Goal: Task Accomplishment & Management: Manage account settings

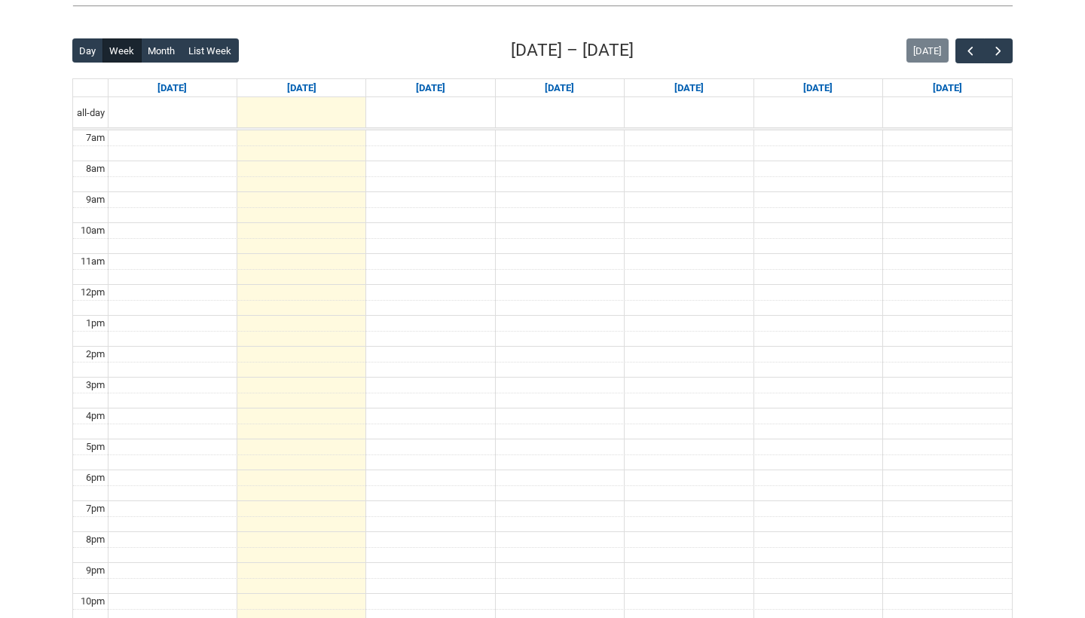
scroll to position [335, 0]
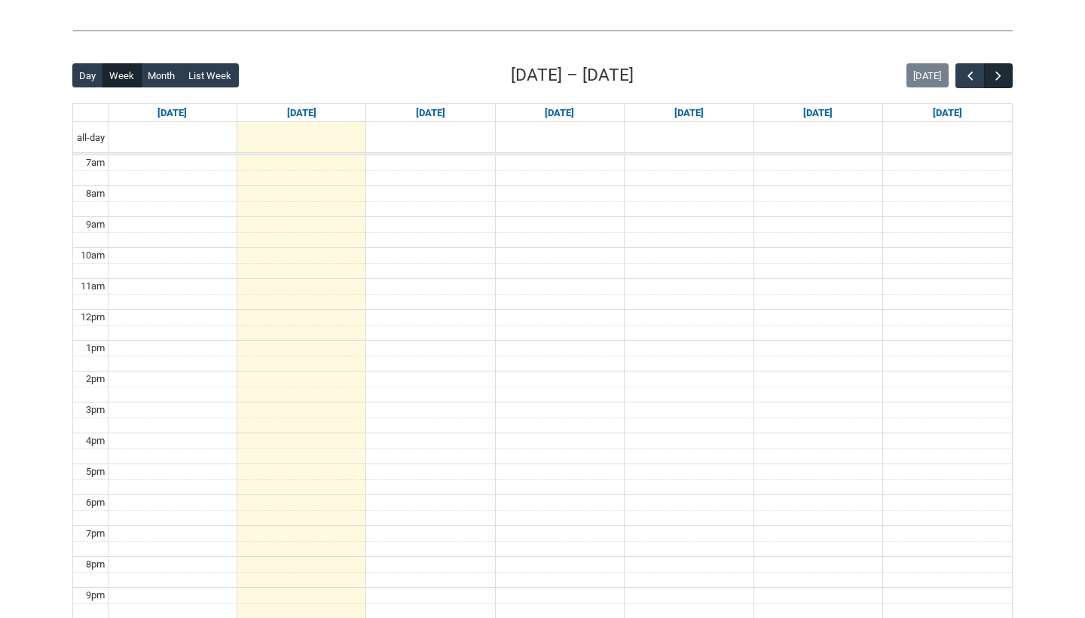
click at [1004, 80] on span "button" at bounding box center [998, 76] width 15 height 15
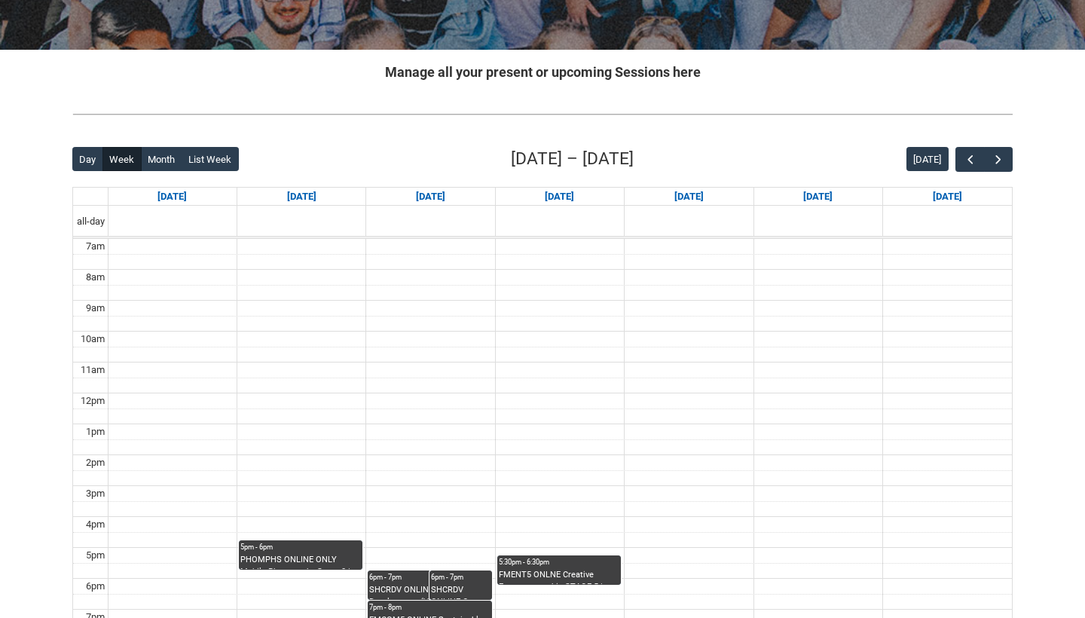
scroll to position [243, 0]
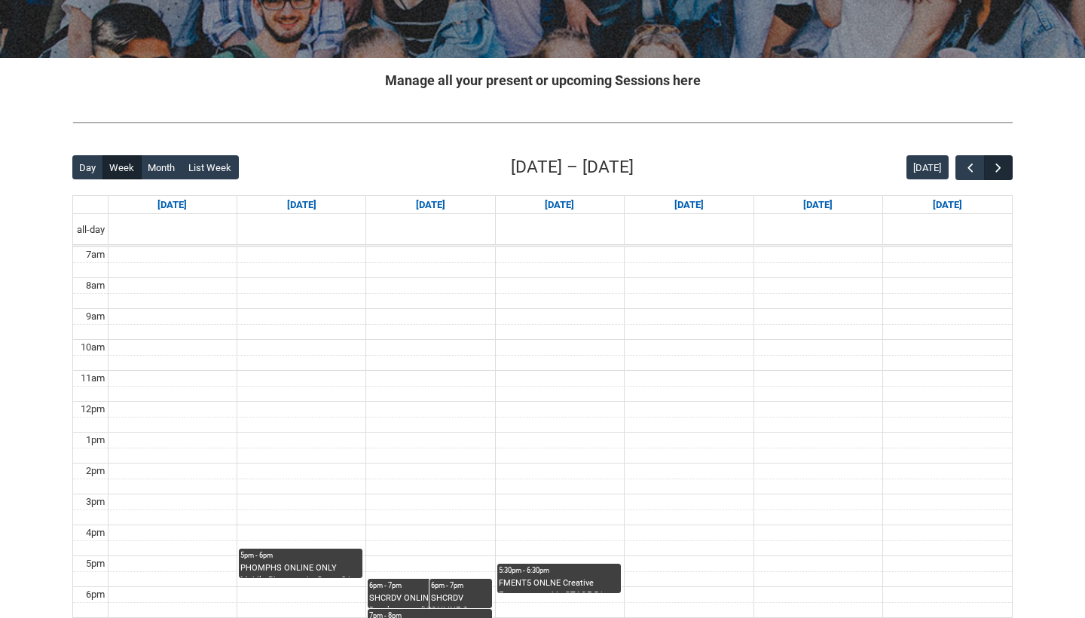
click at [999, 173] on span "button" at bounding box center [998, 168] width 15 height 15
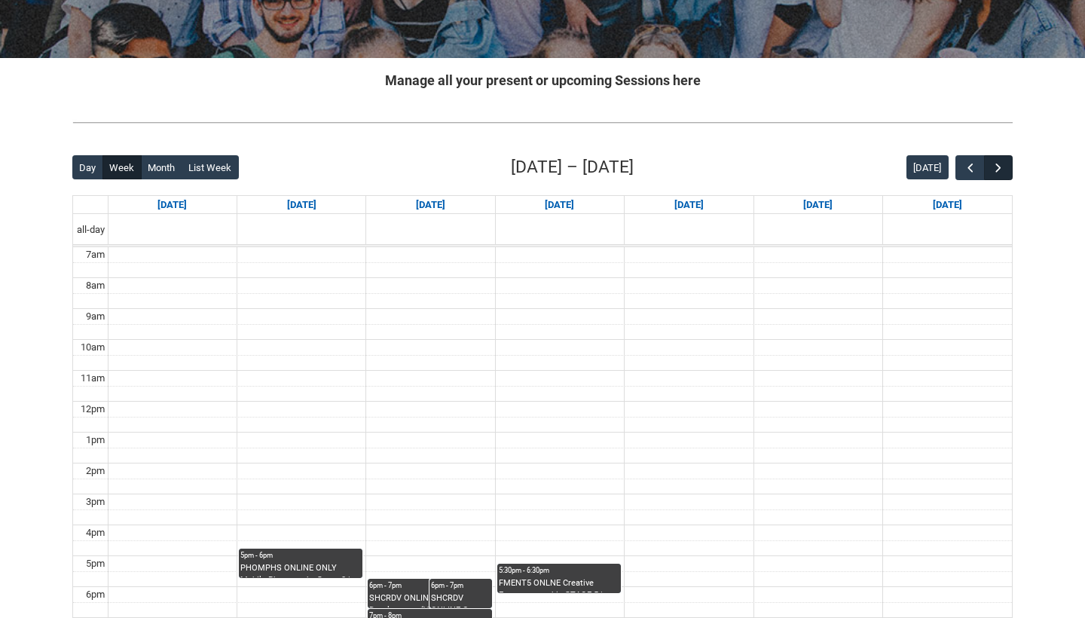
click at [999, 173] on span "button" at bounding box center [998, 168] width 15 height 15
click at [971, 164] on span "button" at bounding box center [970, 168] width 15 height 15
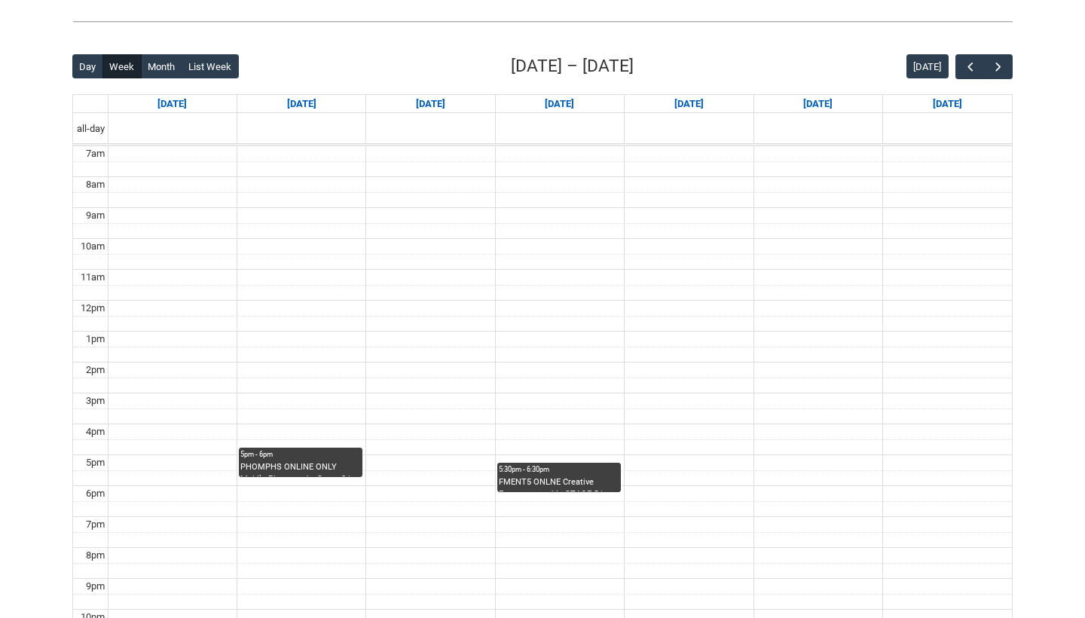
scroll to position [341, 0]
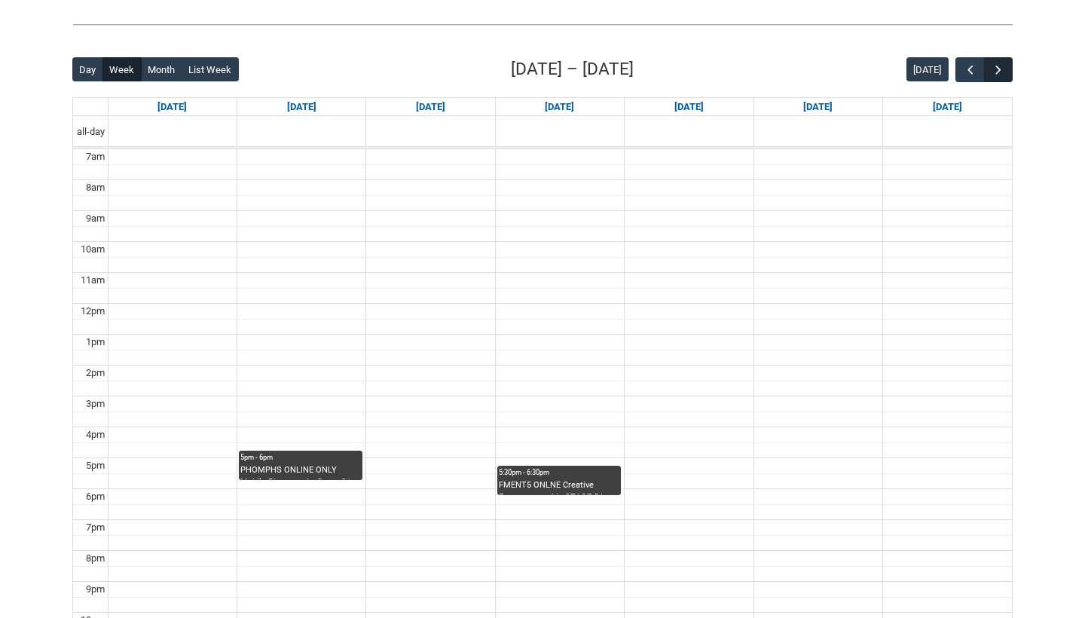
click at [999, 72] on span "button" at bounding box center [998, 70] width 15 height 15
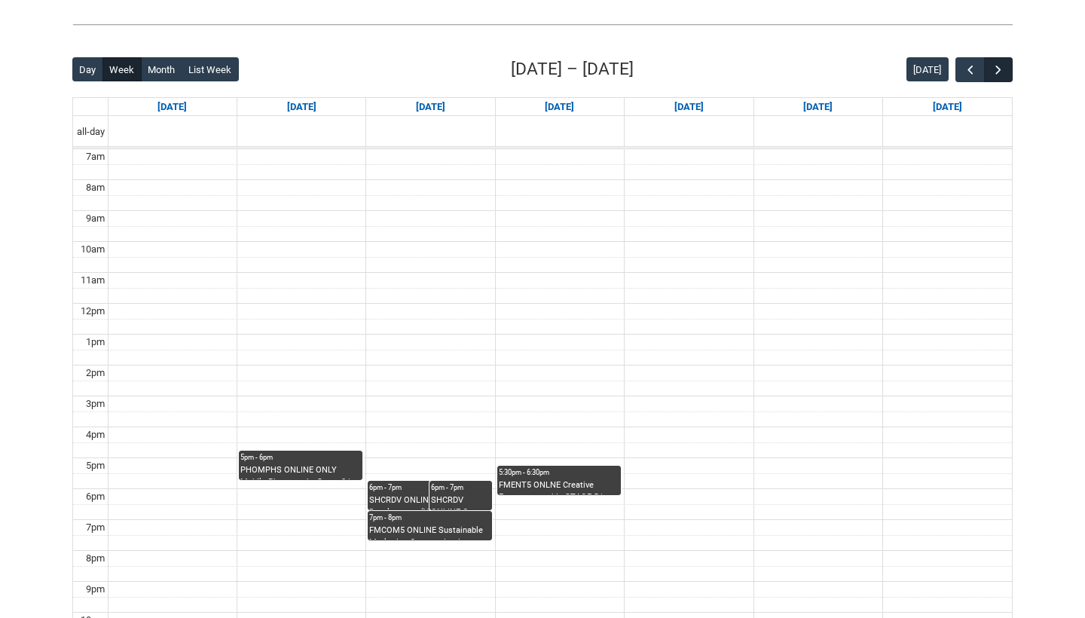
click at [999, 72] on span "button" at bounding box center [998, 70] width 15 height 15
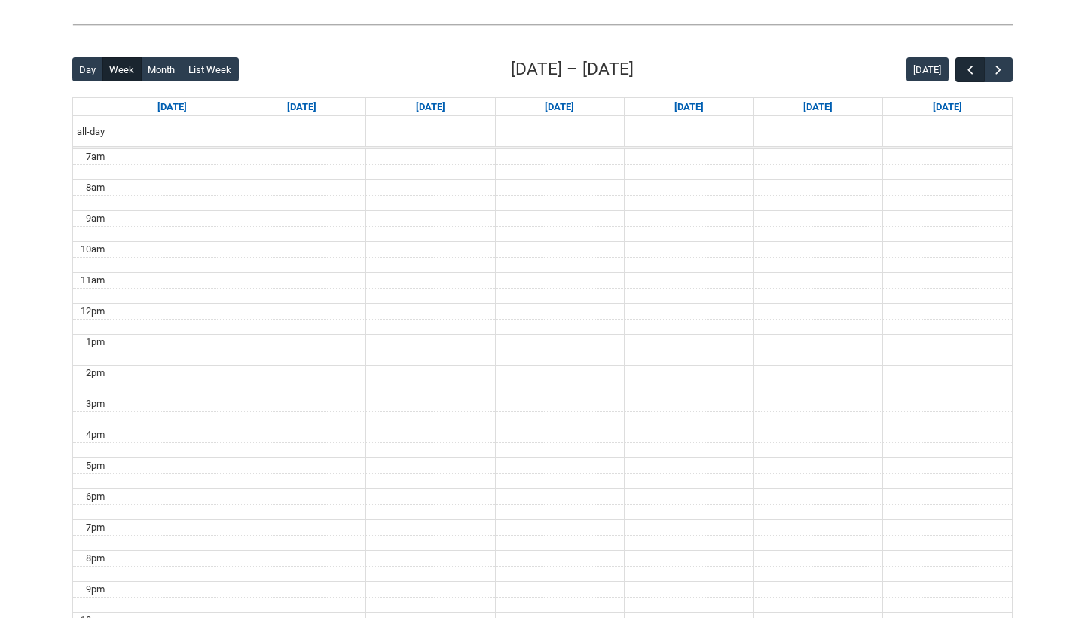
click at [971, 69] on span "button" at bounding box center [970, 70] width 15 height 15
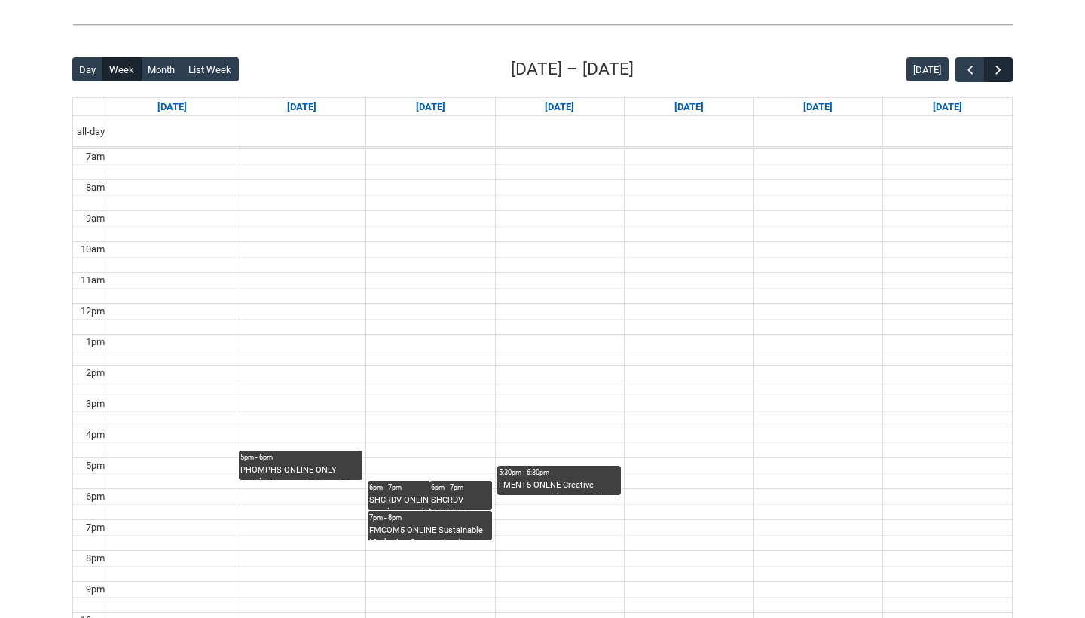
click at [995, 66] on span "button" at bounding box center [998, 70] width 15 height 15
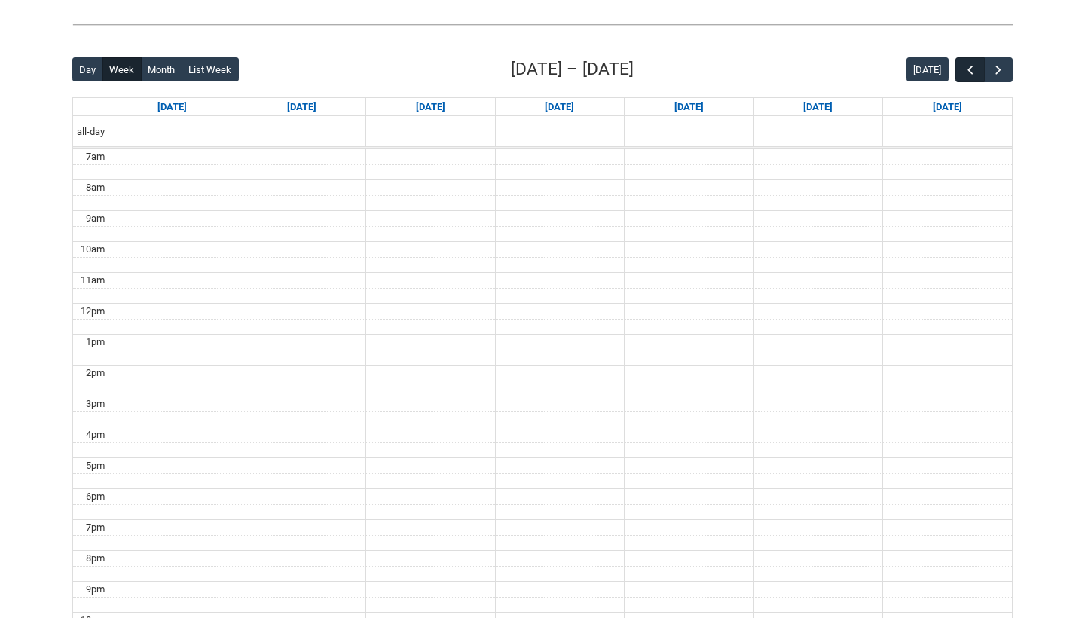
click at [961, 67] on button "button" at bounding box center [969, 69] width 29 height 25
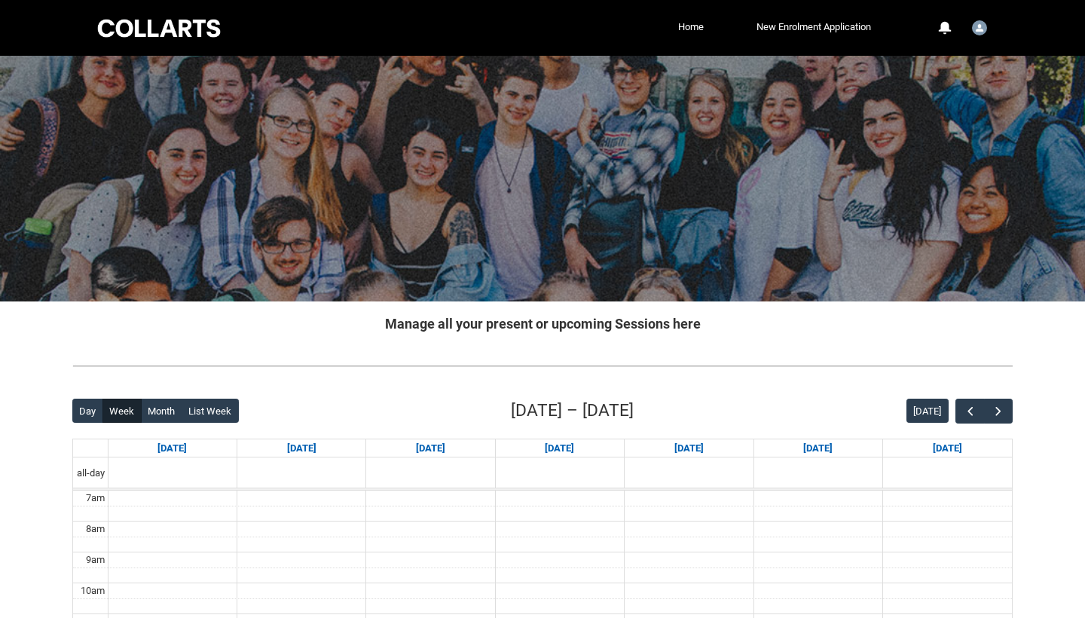
scroll to position [0, 0]
click at [679, 30] on link "Home" at bounding box center [690, 27] width 33 height 23
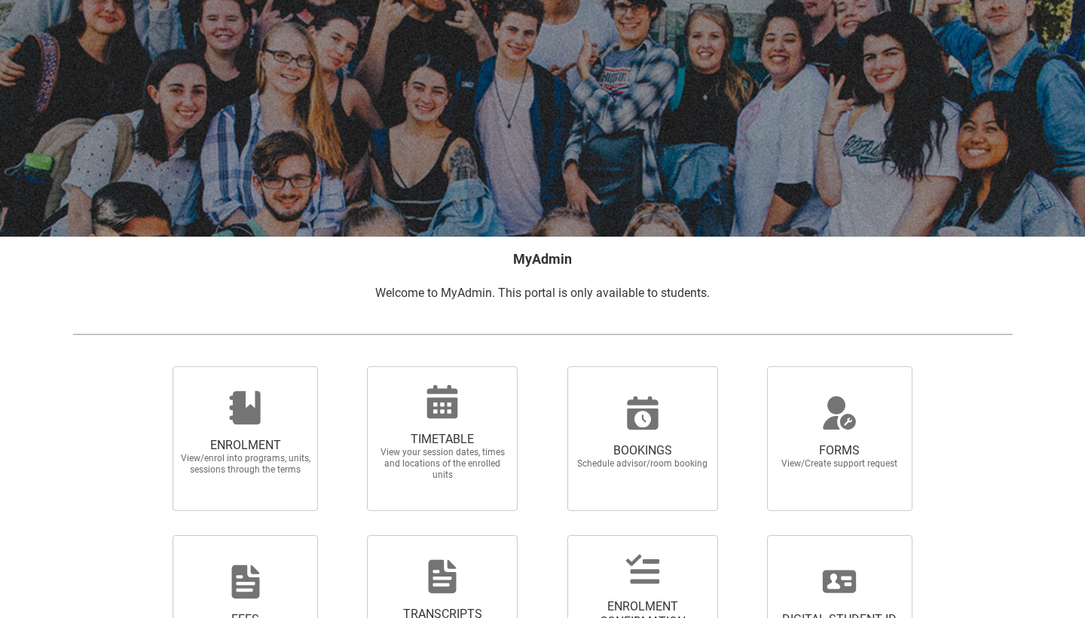
scroll to position [26, 0]
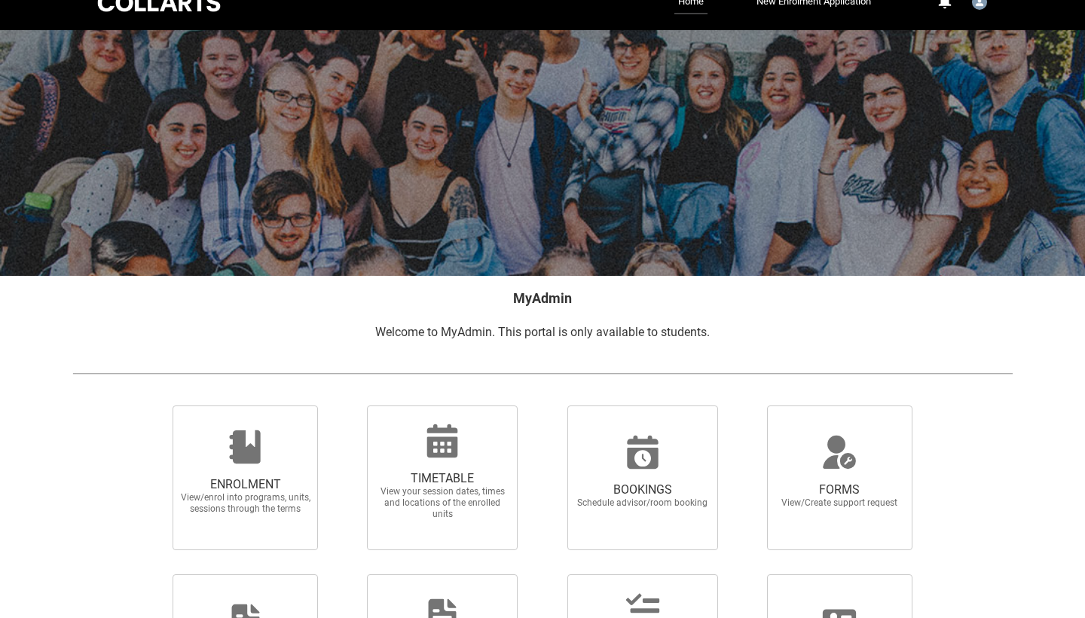
click at [600, 330] on span "Welcome to MyAdmin. This portal is only available to students." at bounding box center [542, 332] width 335 height 14
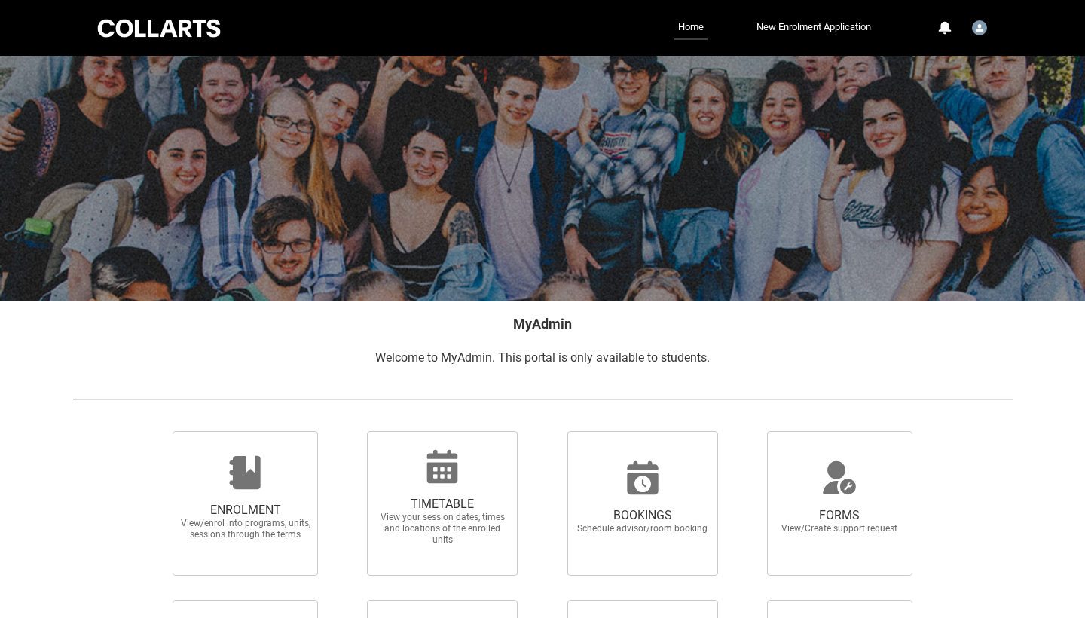
scroll to position [0, 0]
click at [986, 26] on img "User Profile Student.mrand.20240890" at bounding box center [979, 27] width 15 height 15
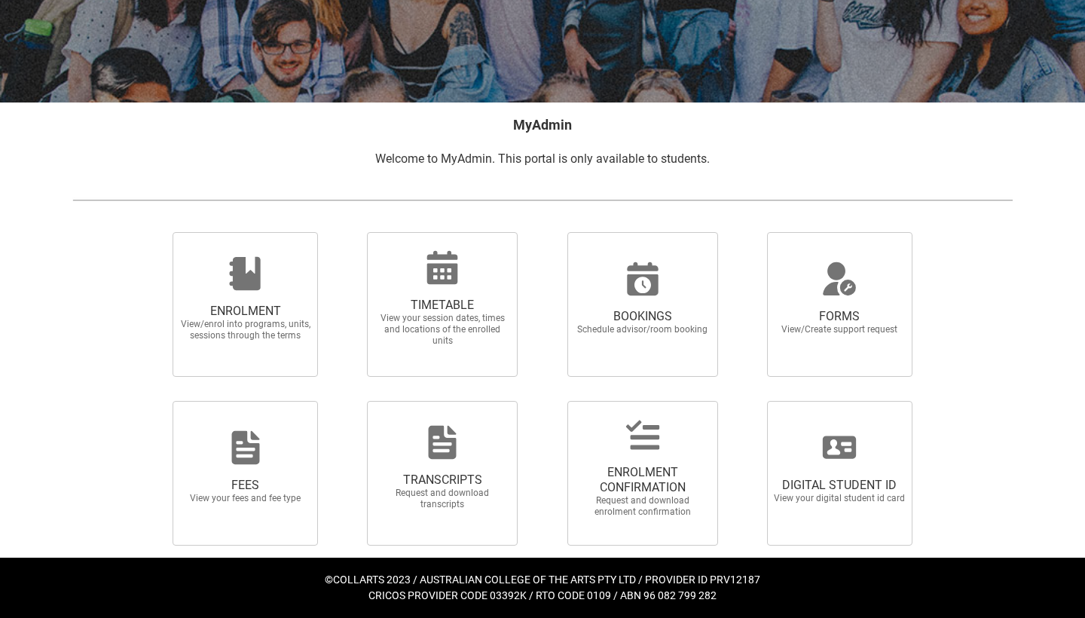
scroll to position [198, 0]
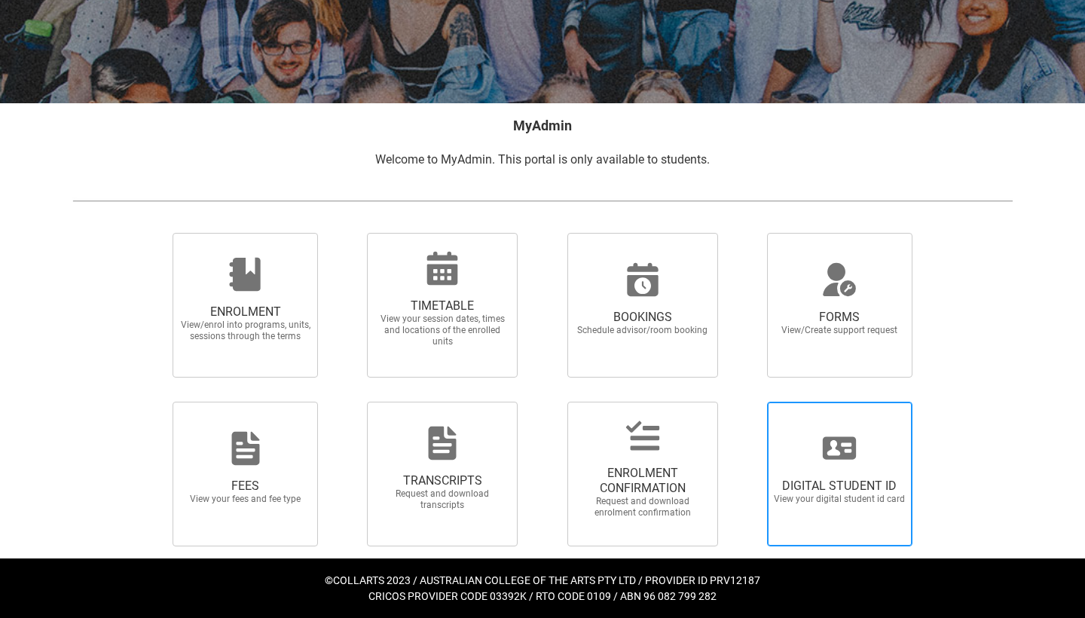
click at [833, 474] on span "DIGITAL STUDENT ID View your digital student id card" at bounding box center [839, 491] width 145 height 50
click at [749, 402] on input "DIGITAL STUDENT ID View your digital student id card" at bounding box center [748, 401] width 1 height 1
radio input "true"
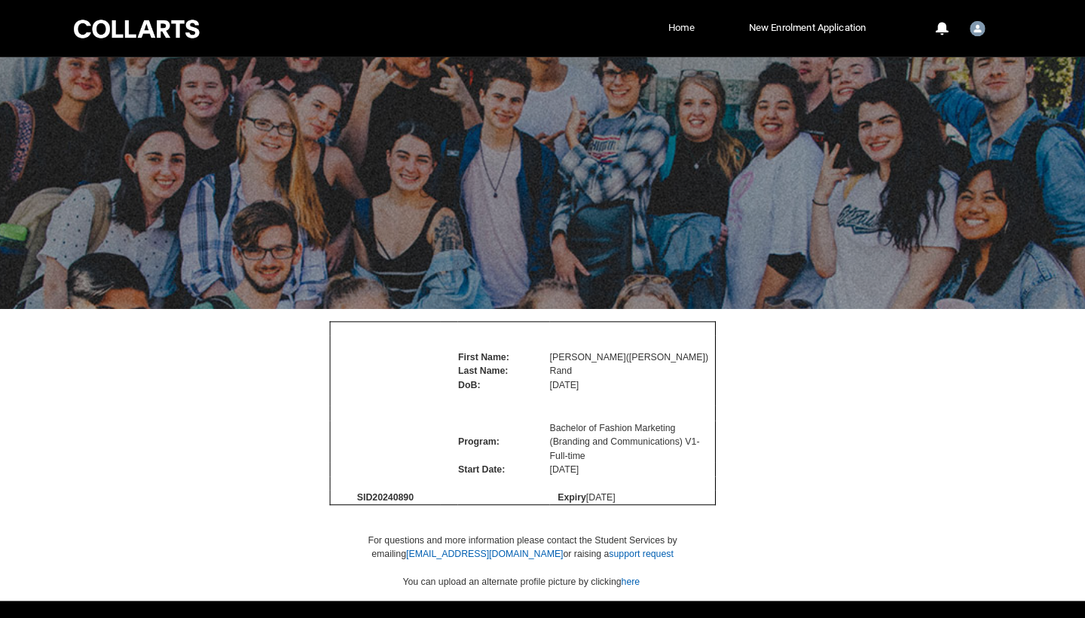
click at [674, 27] on link "Home" at bounding box center [690, 27] width 33 height 23
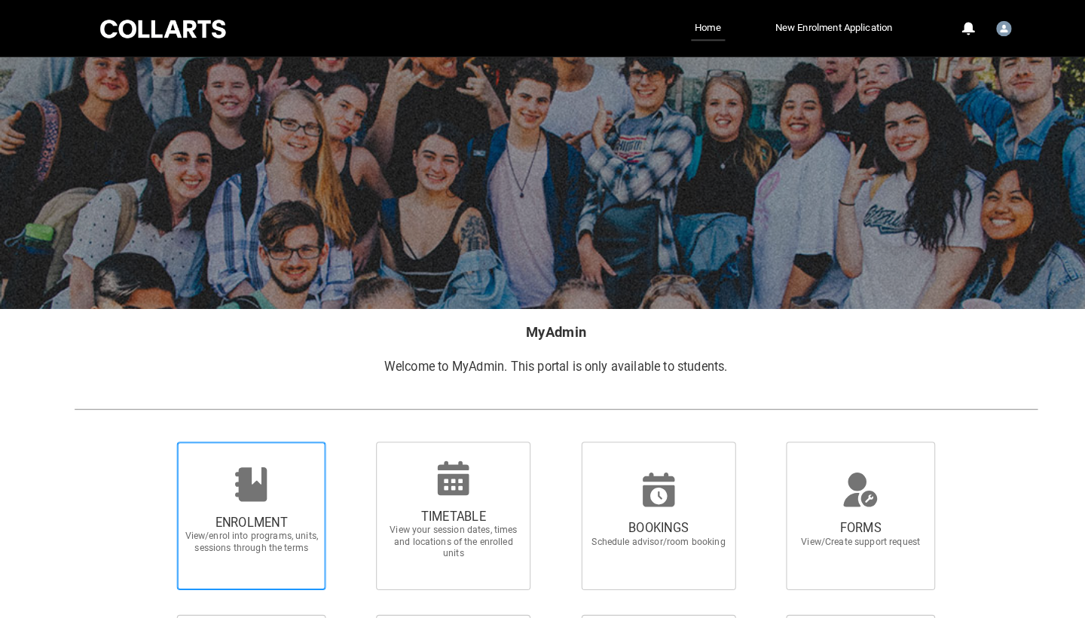
click at [223, 512] on span "ENROLMENT" at bounding box center [245, 510] width 133 height 15
click at [154, 431] on input "ENROLMENT View/enrol into programs, units, sessions through the terms" at bounding box center [154, 430] width 1 height 1
radio input "true"
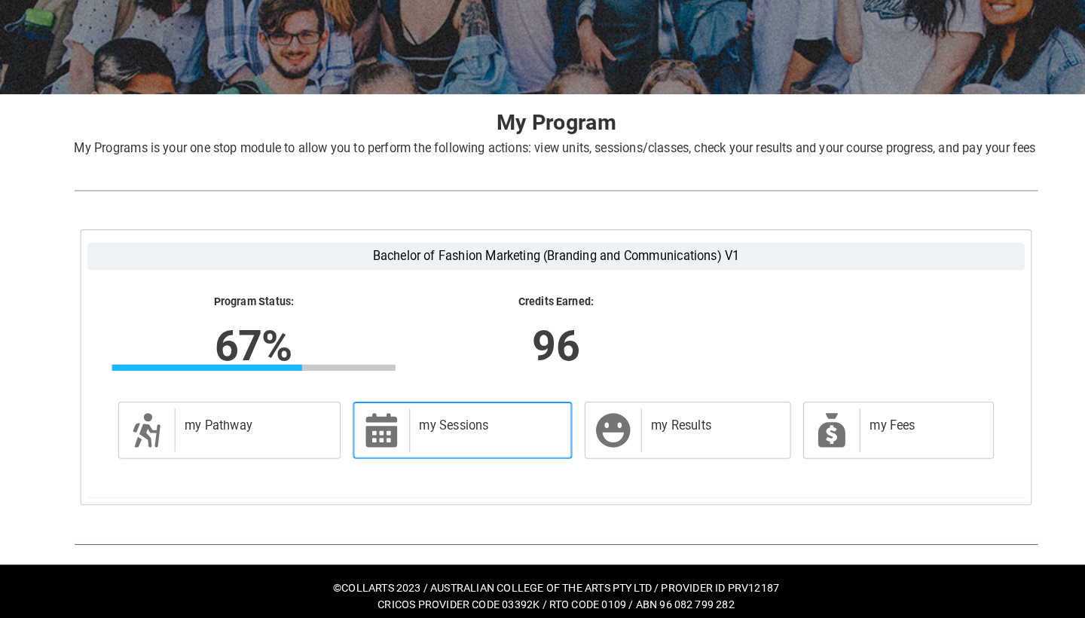
scroll to position [208, 0]
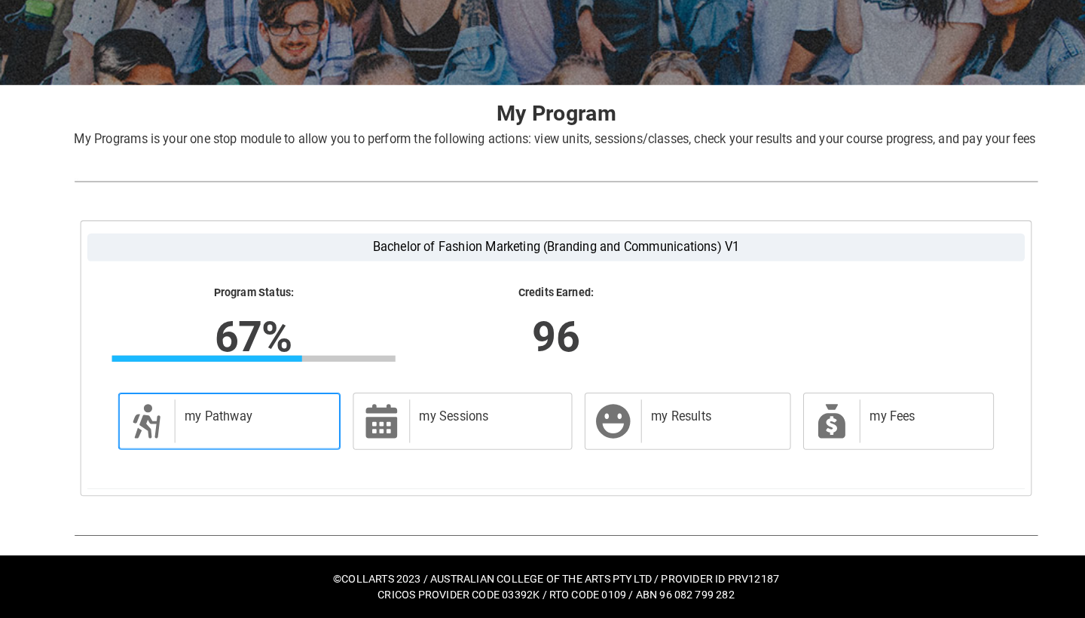
click at [298, 420] on h2 "my Pathway" at bounding box center [248, 421] width 136 height 15
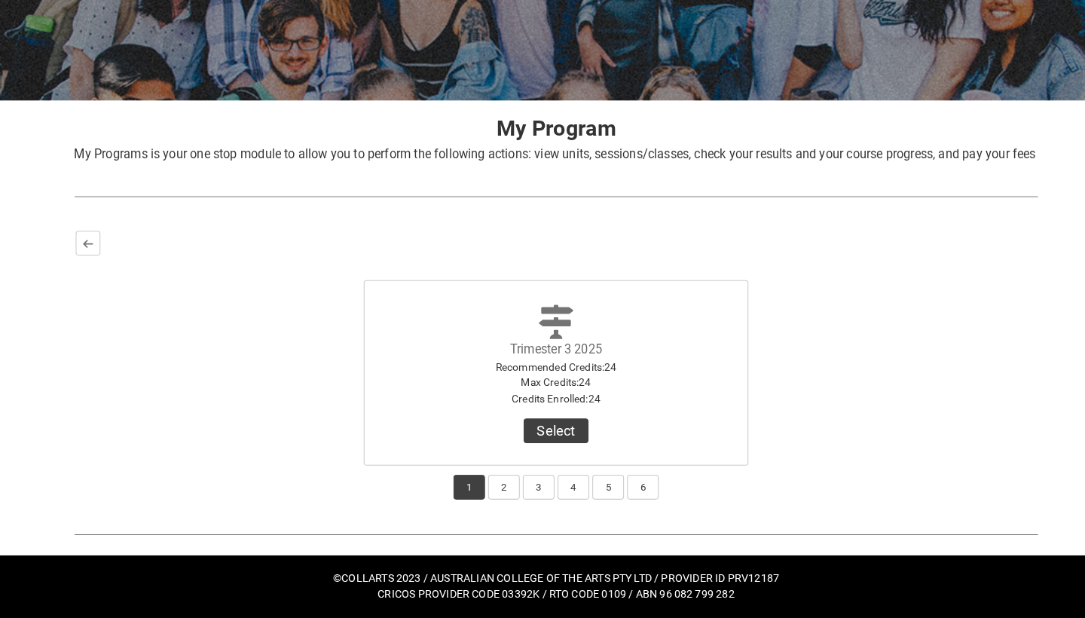
scroll to position [205, 0]
click at [496, 478] on button "2" at bounding box center [491, 490] width 31 height 24
click at [532, 478] on button "3" at bounding box center [525, 490] width 31 height 24
click at [565, 479] on button "4" at bounding box center [559, 490] width 31 height 24
click at [601, 480] on button "5" at bounding box center [593, 490] width 31 height 24
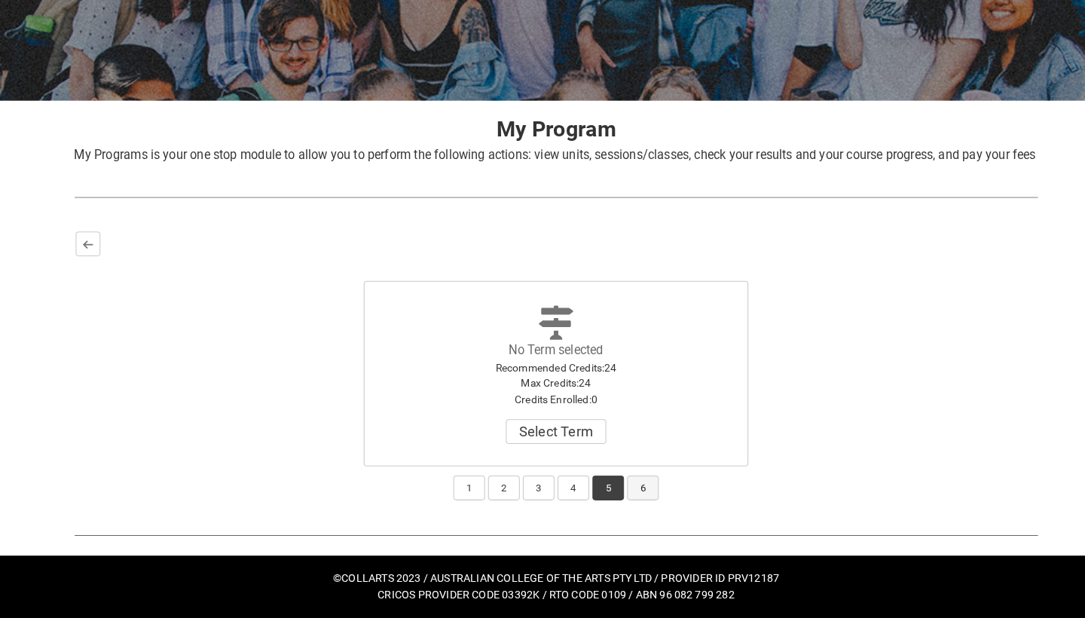
click at [628, 480] on button "6" at bounding box center [627, 490] width 31 height 24
click at [458, 481] on button "1" at bounding box center [457, 490] width 31 height 24
click at [555, 423] on button "Select" at bounding box center [542, 435] width 63 height 24
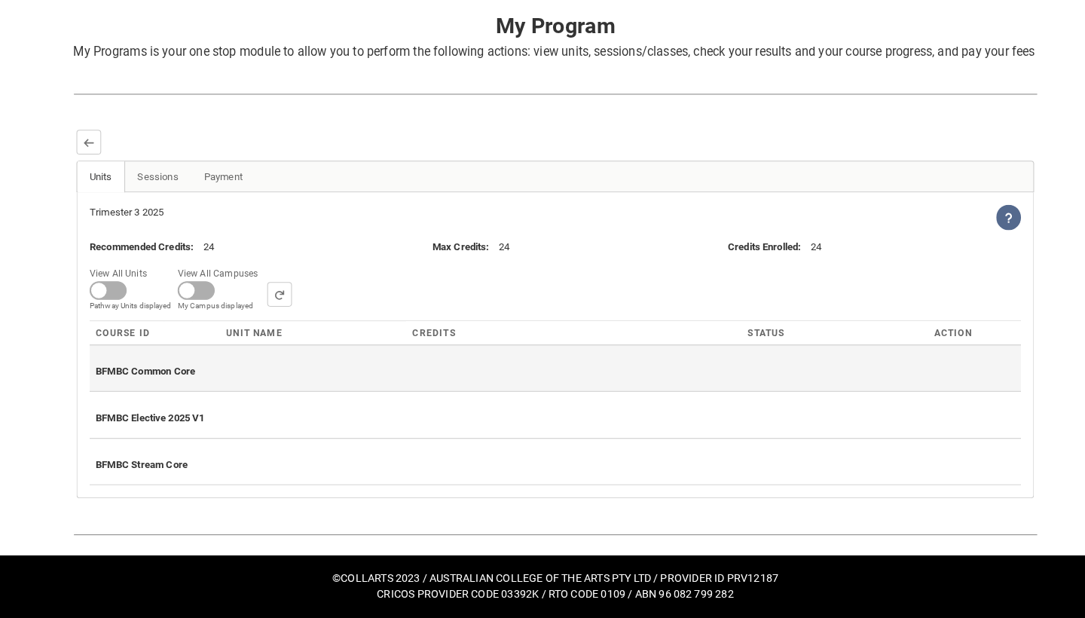
scroll to position [303, 0]
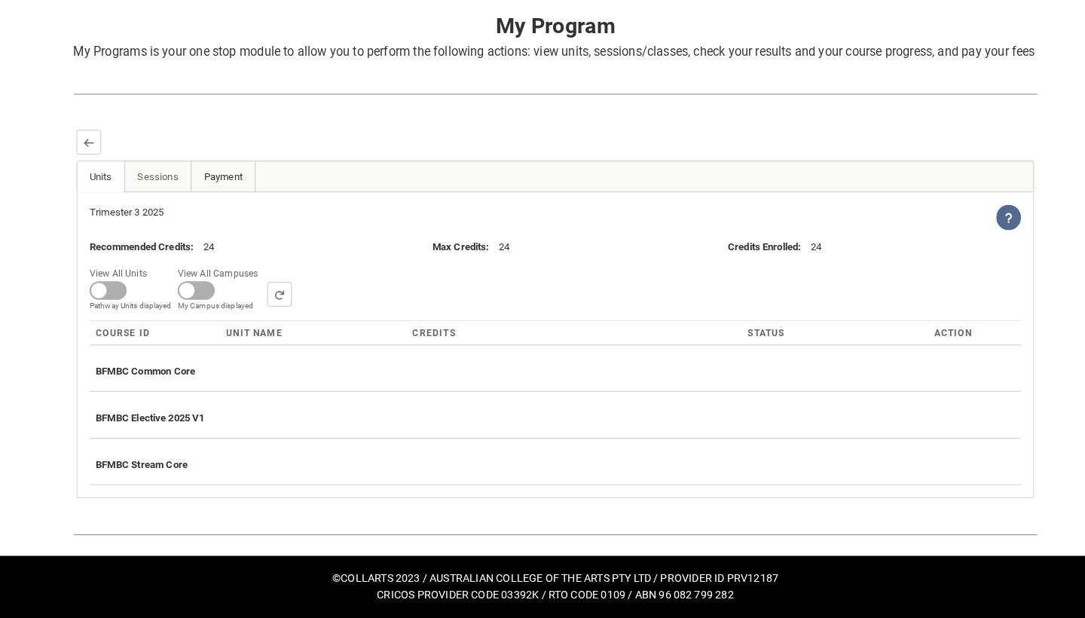
click at [207, 182] on link "Payment" at bounding box center [218, 188] width 63 height 30
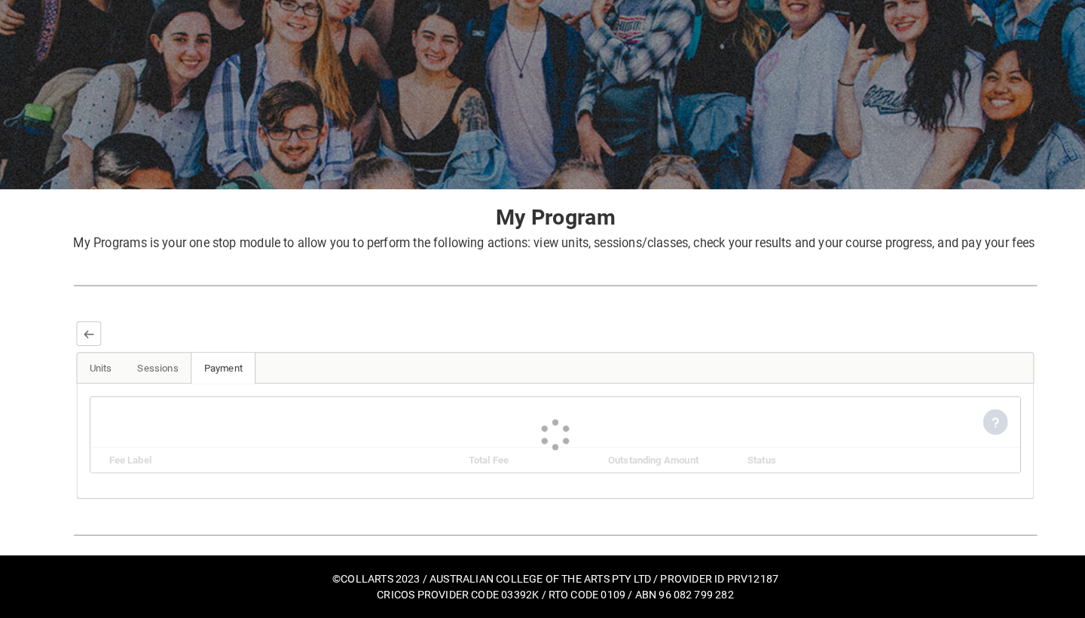
scroll to position [123, 0]
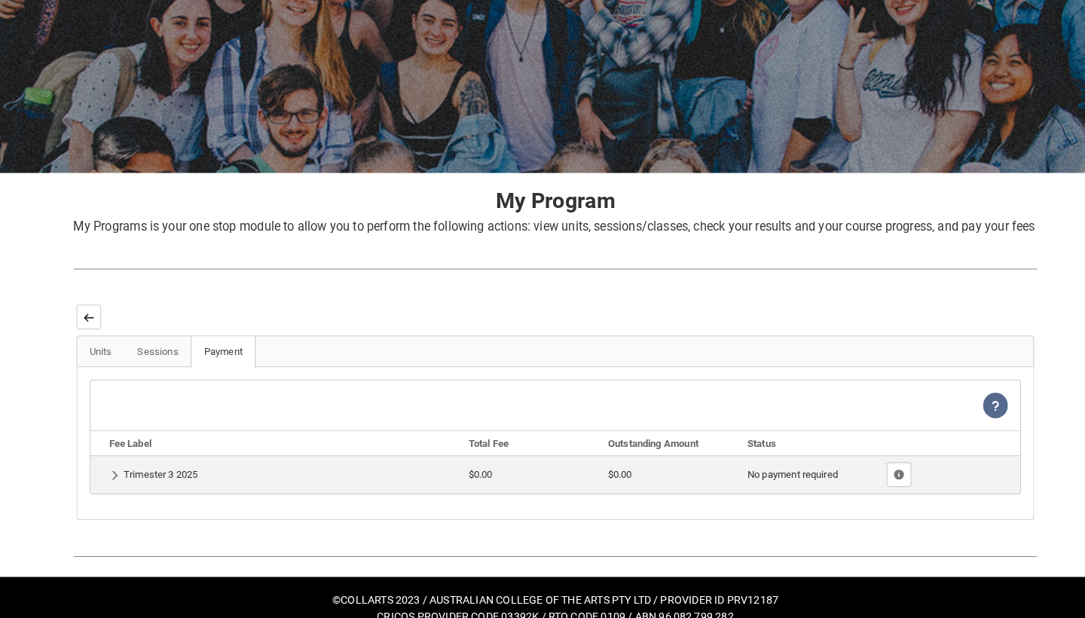
click at [87, 326] on lightning-primitive-icon "button" at bounding box center [87, 319] width 11 height 11
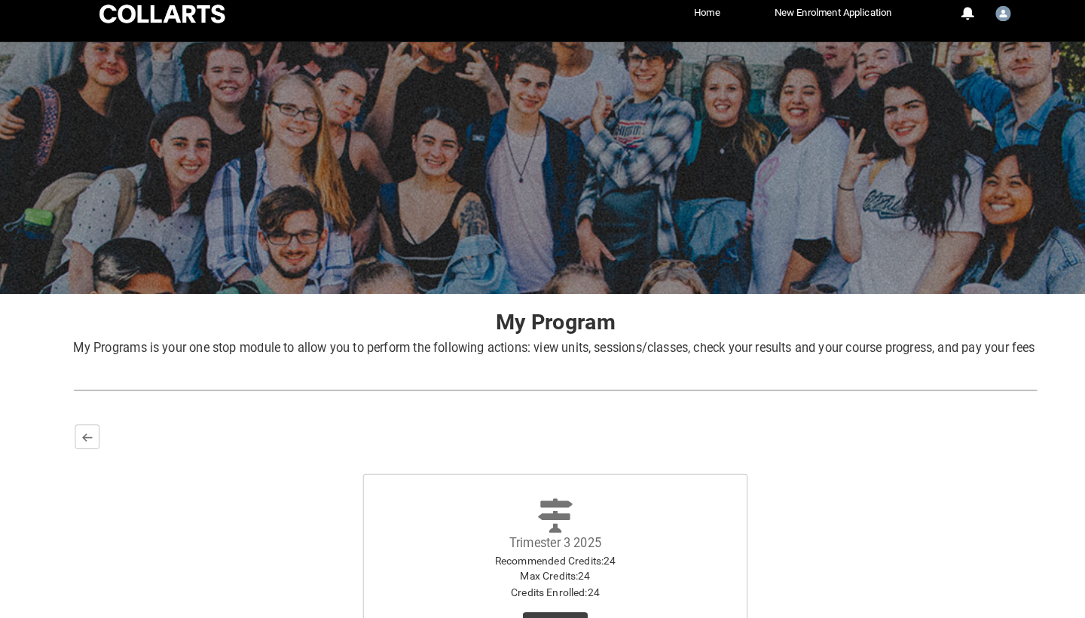
scroll to position [5, 0]
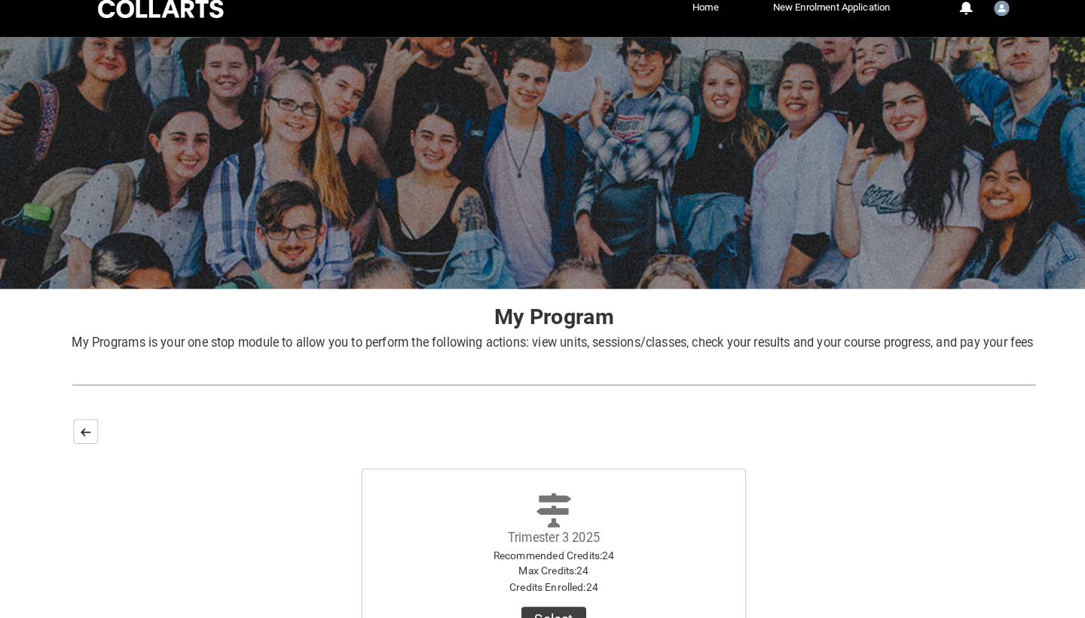
click at [86, 435] on lightning-primitive-icon "button" at bounding box center [86, 436] width 11 height 11
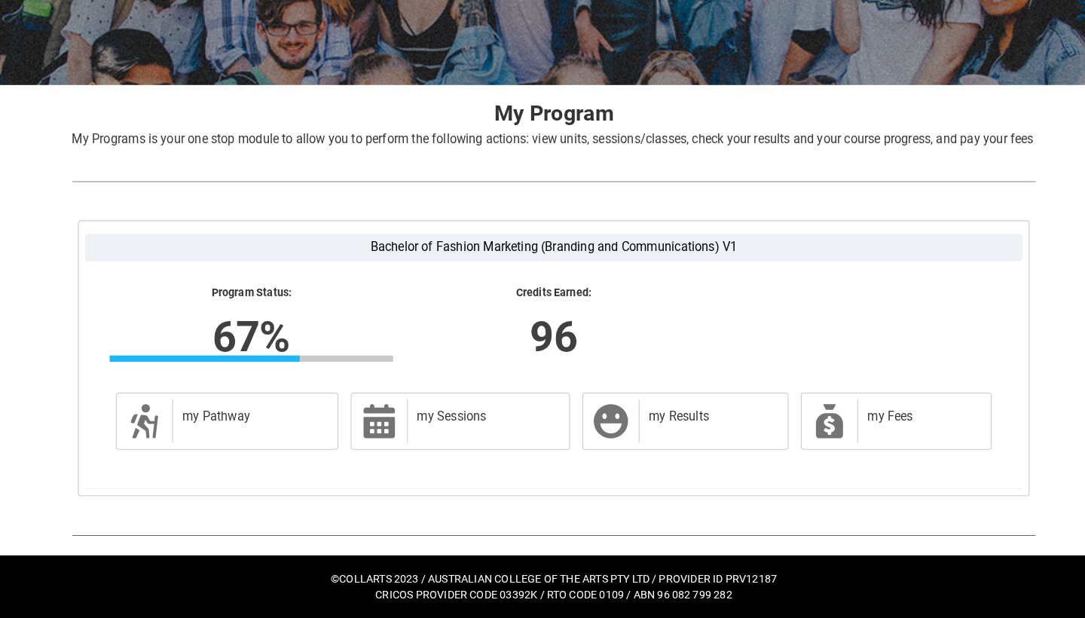
scroll to position [220, 0]
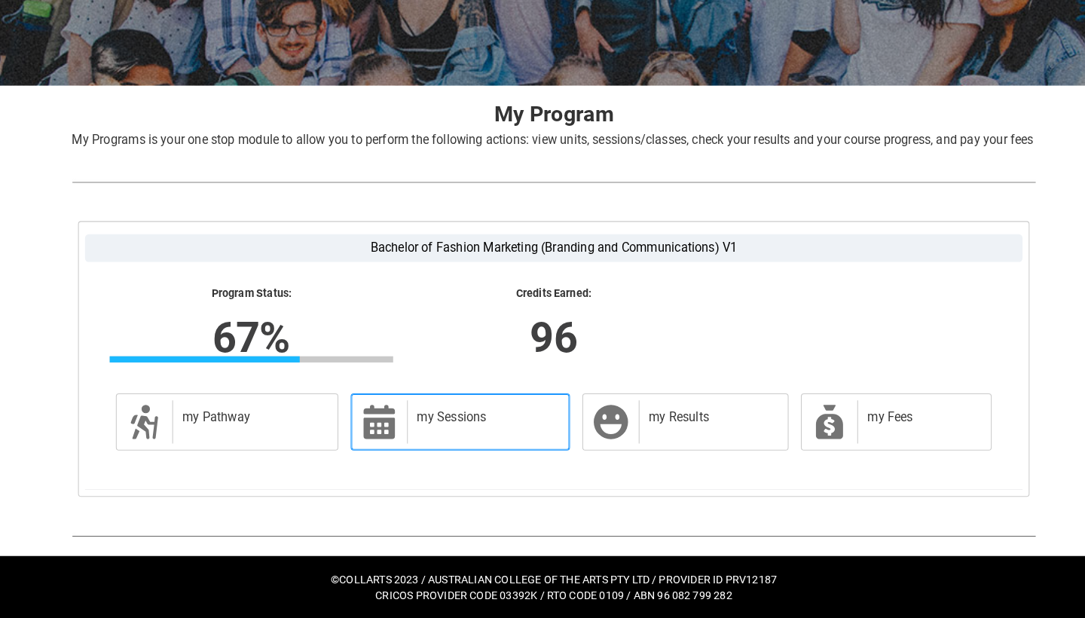
click at [507, 414] on h2 "my Sessions" at bounding box center [475, 421] width 133 height 15
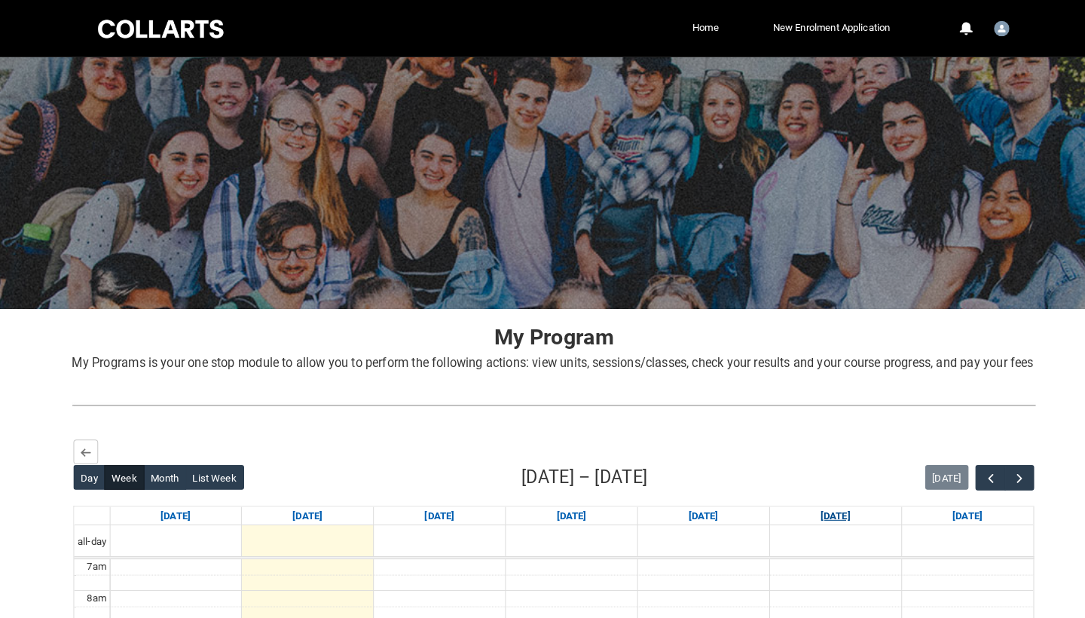
scroll to position [0, 0]
click at [994, 474] on span "button" at bounding box center [996, 466] width 15 height 15
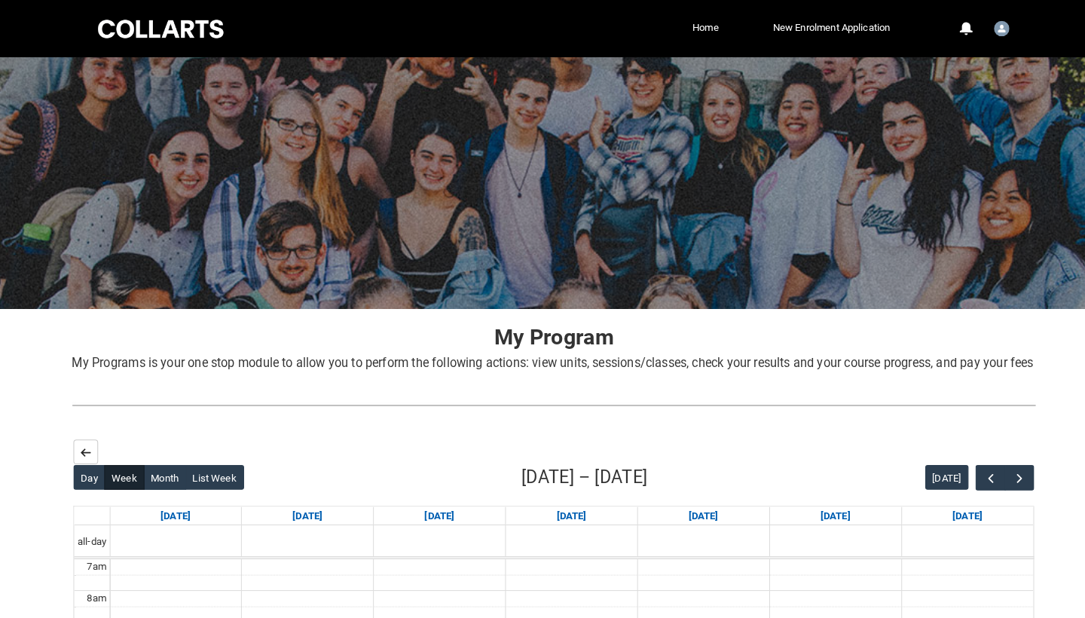
click at [88, 447] on lightning-primitive-icon "button" at bounding box center [86, 441] width 11 height 11
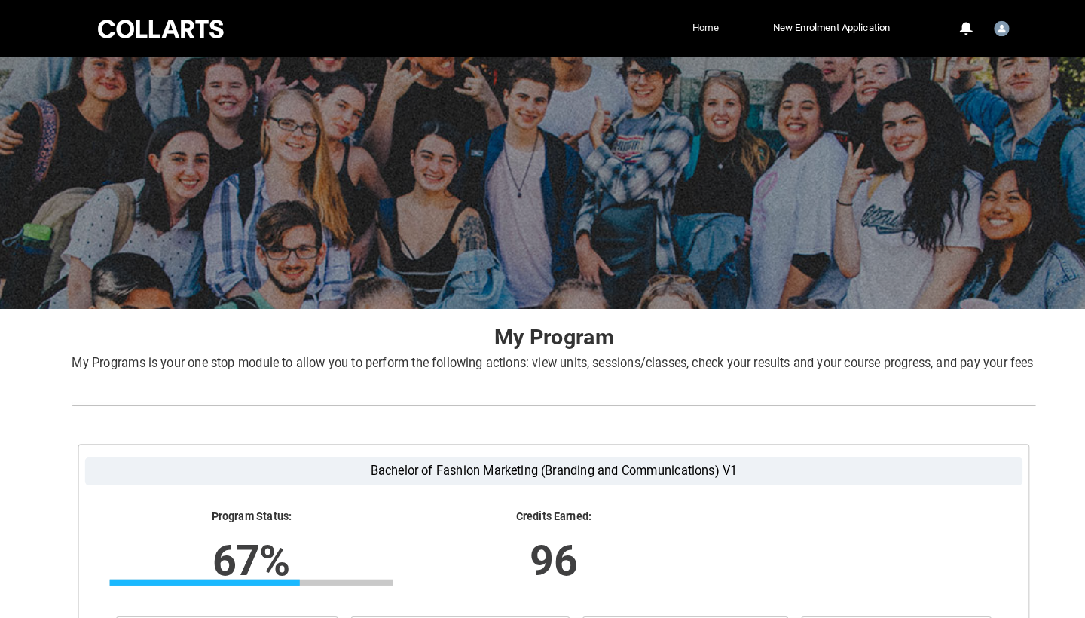
click at [685, 25] on link "Home" at bounding box center [690, 27] width 33 height 23
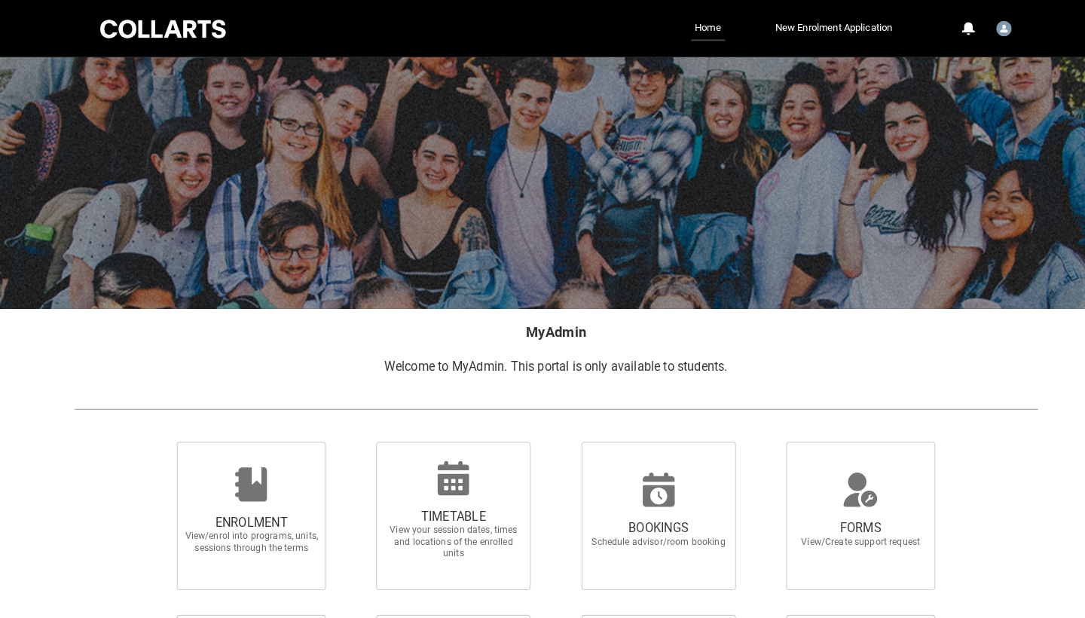
click at [976, 32] on img "User Profile Student.mrand.20240890" at bounding box center [979, 27] width 15 height 15
click at [944, 61] on span "Profile" at bounding box center [941, 64] width 26 height 14
